Goal: Find specific page/section: Find specific page/section

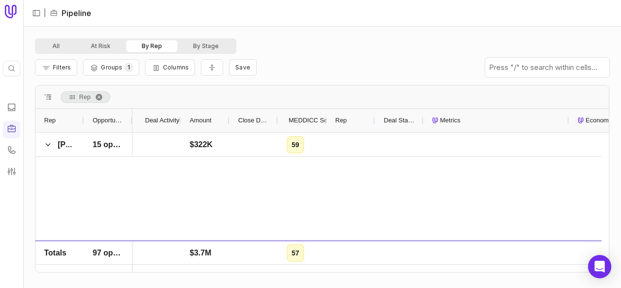
scroll to position [1747, 0]
